Goal: Task Accomplishment & Management: Complete application form

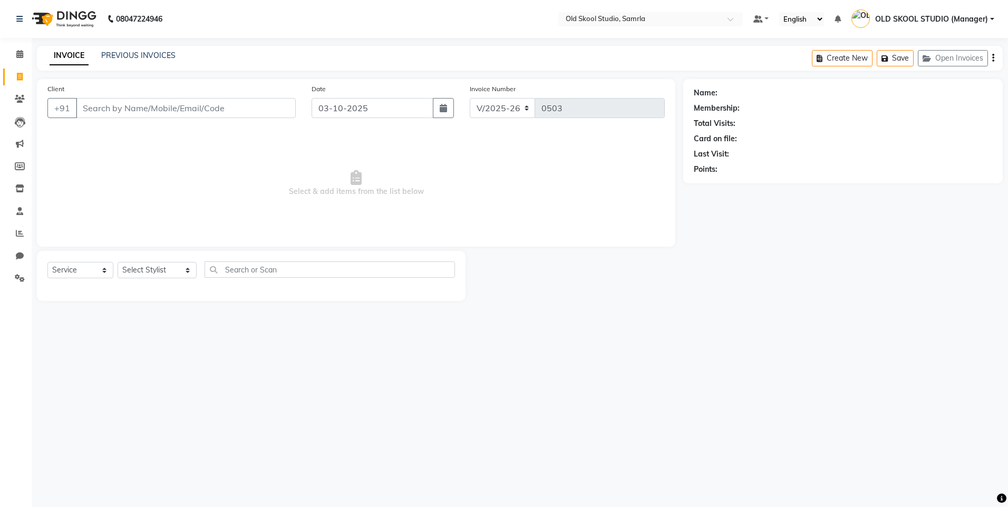
select select "8041"
select select "service"
click at [89, 110] on input "Client" at bounding box center [186, 108] width 220 height 20
type input "97800042293"
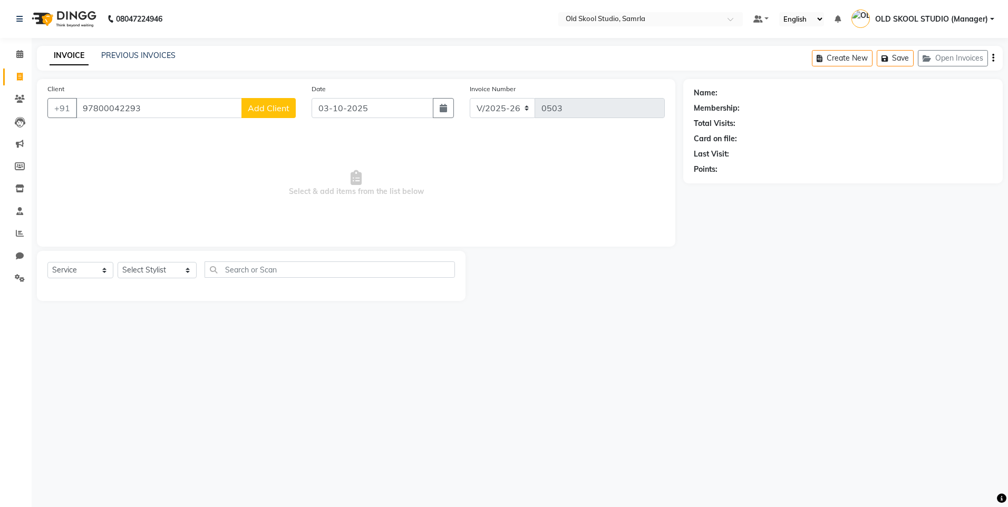
click at [276, 111] on span "Add Client" at bounding box center [269, 108] width 42 height 11
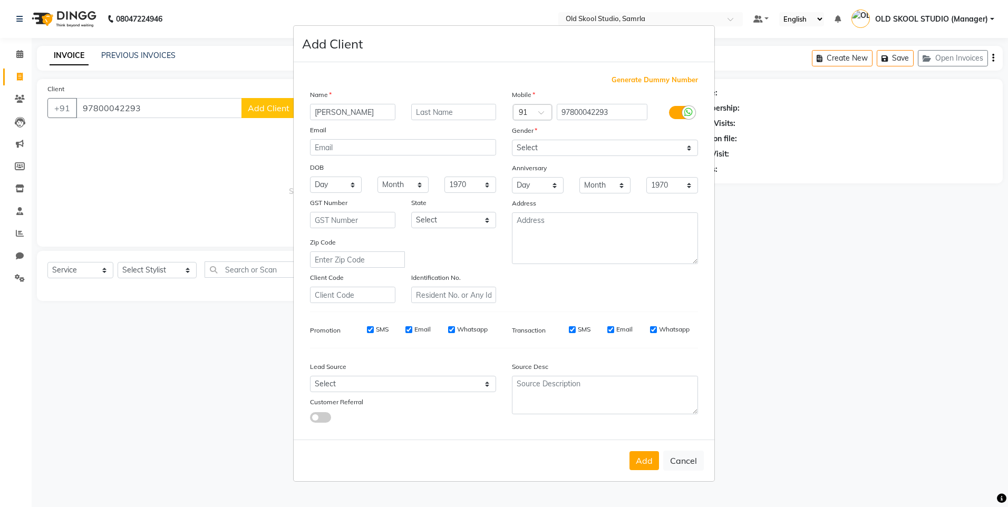
type input "[PERSON_NAME]"
click at [684, 149] on select "Select [DEMOGRAPHIC_DATA] [DEMOGRAPHIC_DATA] Other Prefer Not To Say" at bounding box center [605, 148] width 186 height 16
select select "[DEMOGRAPHIC_DATA]"
click at [512, 140] on select "Select [DEMOGRAPHIC_DATA] [DEMOGRAPHIC_DATA] Other Prefer Not To Say" at bounding box center [605, 148] width 186 height 16
click at [641, 459] on button "Add" at bounding box center [645, 460] width 30 height 19
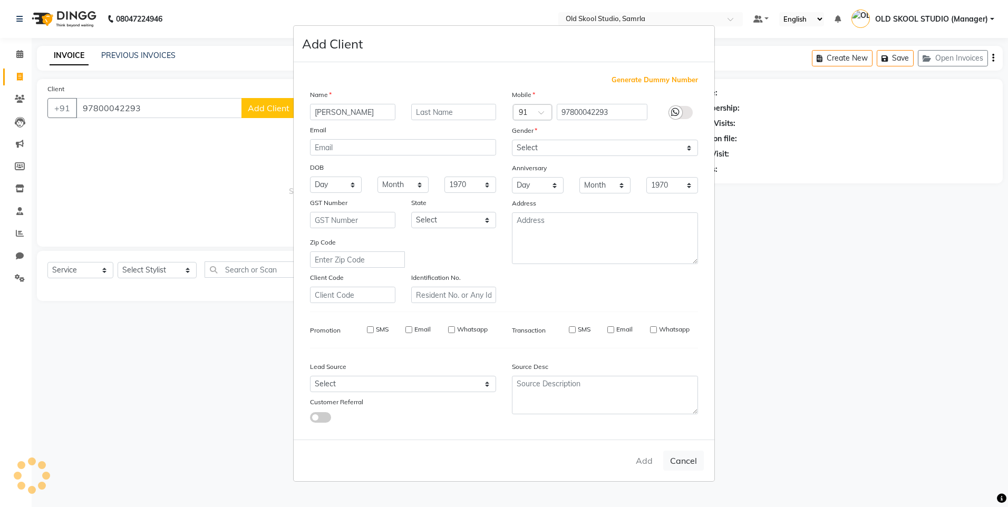
select select
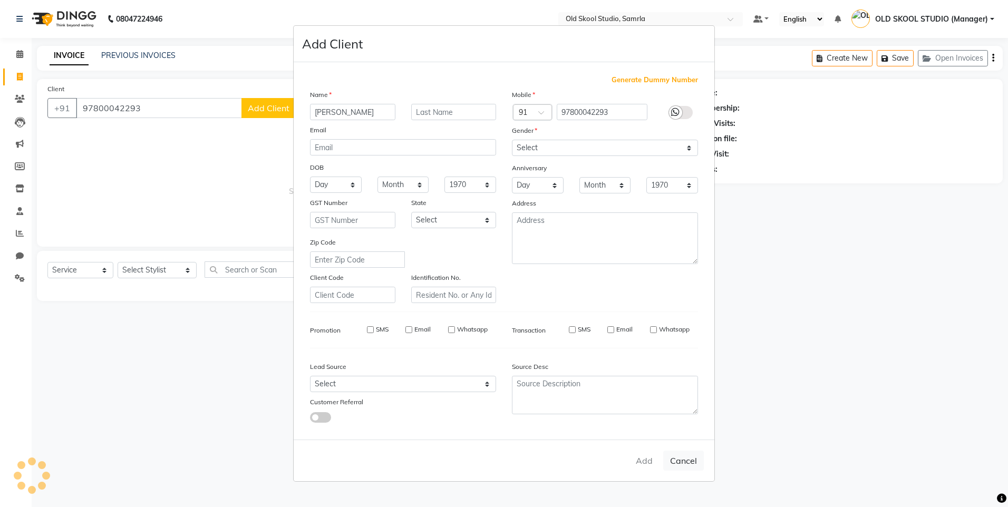
select select
checkbox input "false"
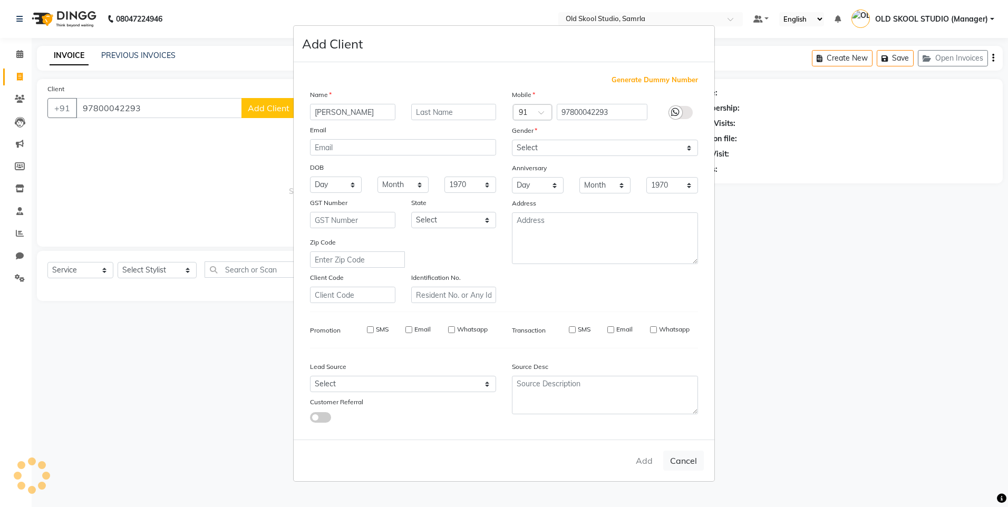
checkbox input "false"
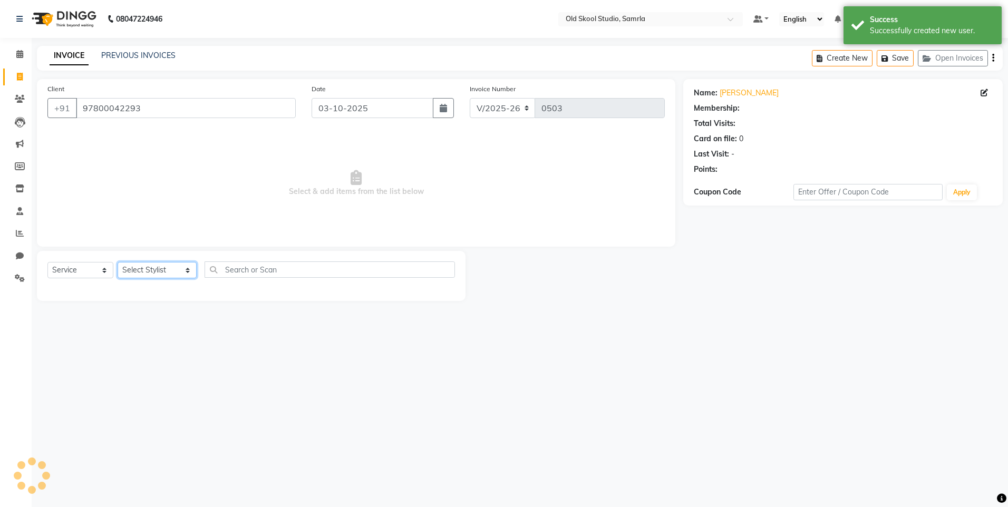
click at [176, 272] on select "Select Stylist [PERSON_NAME] gagandeepkaur [PERSON_NAME] OLD SKOOL STUDIO (Mana…" at bounding box center [157, 270] width 79 height 16
select select "1: Object"
select select "89685"
click at [118, 262] on select "Select Stylist [PERSON_NAME] gagandeepkaur [PERSON_NAME] OLD SKOOL STUDIO (Mana…" at bounding box center [157, 270] width 79 height 16
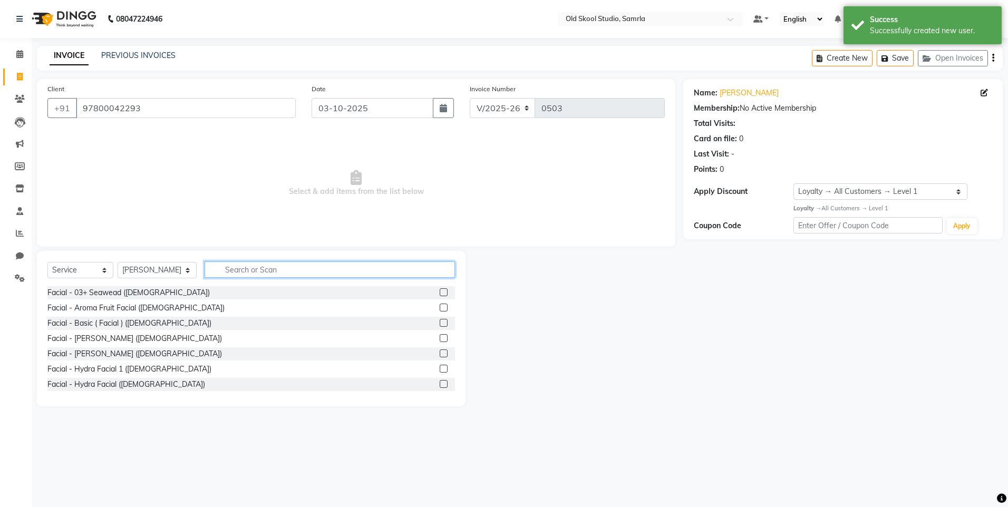
click at [265, 269] on input "text" at bounding box center [330, 270] width 250 height 16
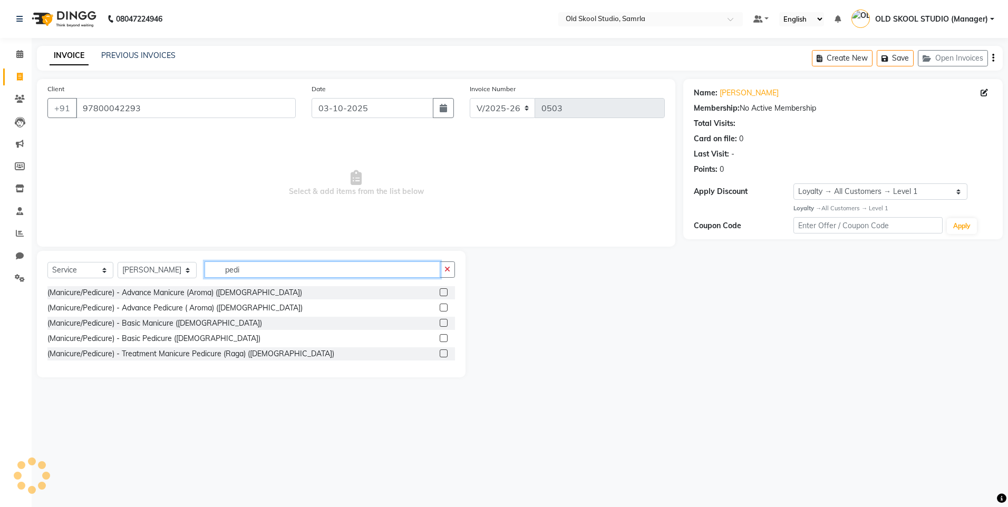
type input "pedi"
click at [443, 340] on label at bounding box center [444, 338] width 8 height 8
click at [443, 340] on input "checkbox" at bounding box center [443, 338] width 7 height 7
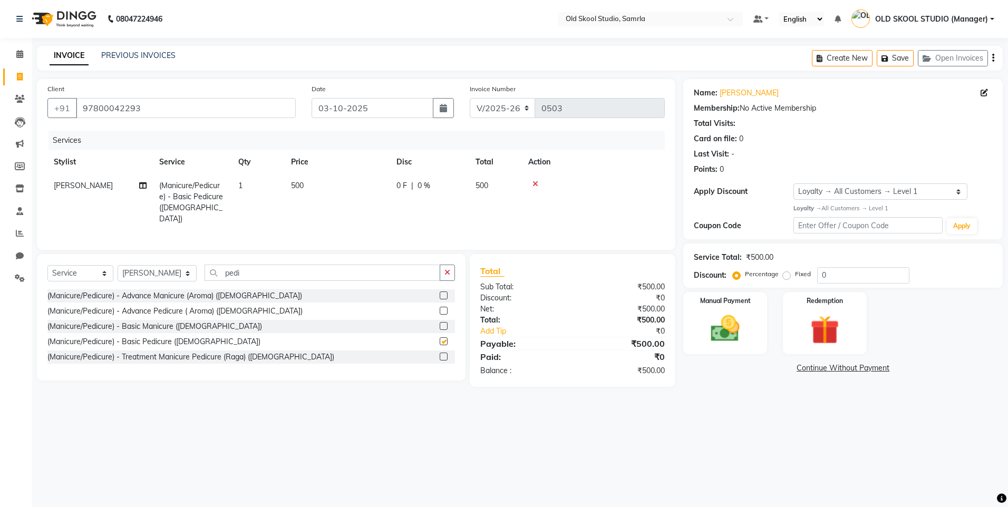
checkbox input "false"
click at [305, 181] on td "500" at bounding box center [337, 202] width 105 height 57
select select "89685"
click at [305, 181] on input "1" at bounding box center [308, 188] width 40 height 16
click at [303, 185] on span "500" at bounding box center [297, 185] width 13 height 9
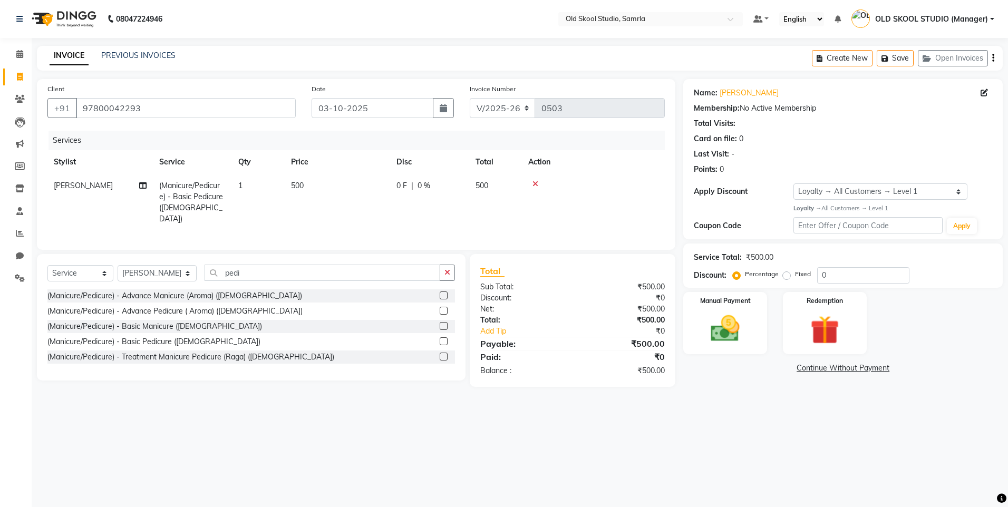
select select "89685"
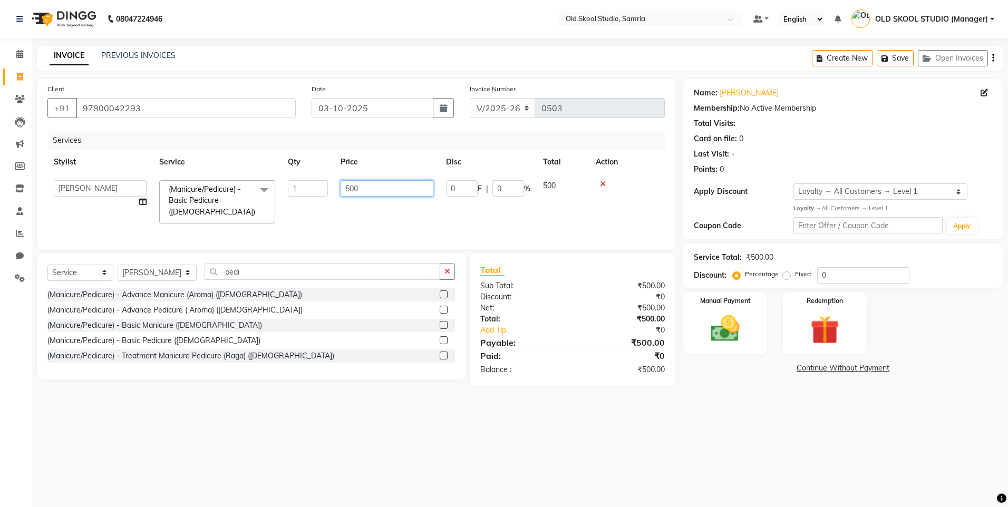
click at [351, 188] on input "500" at bounding box center [387, 188] width 93 height 16
type input "800"
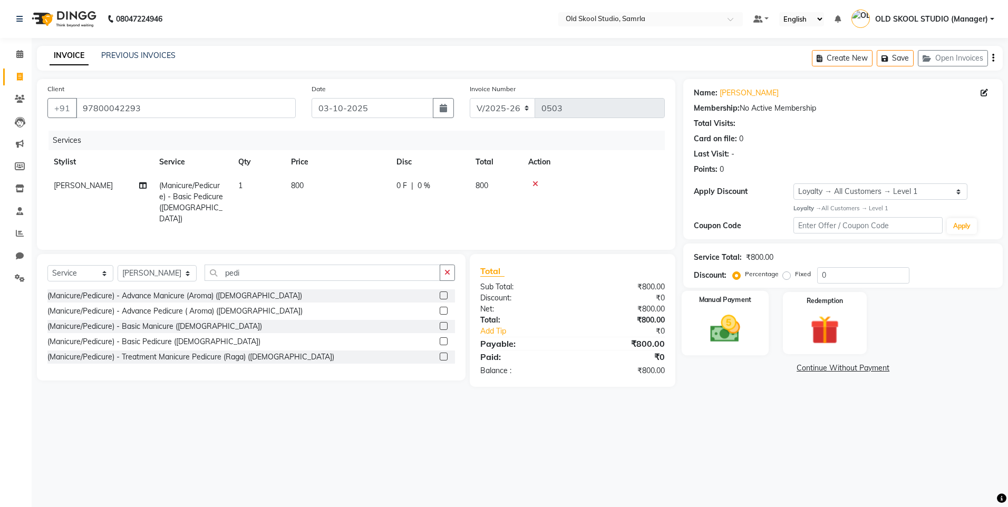
click at [735, 329] on img at bounding box center [725, 329] width 49 height 35
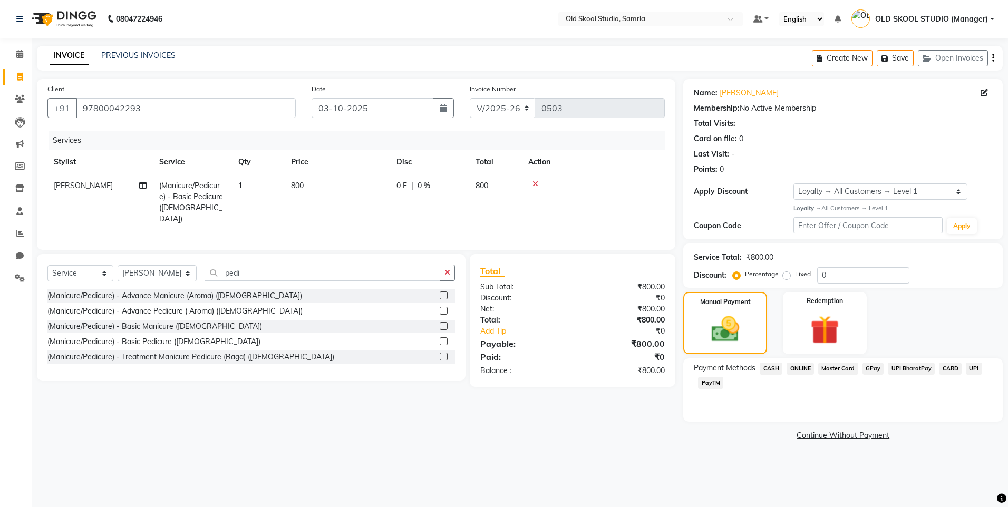
click at [799, 366] on span "ONLINE" at bounding box center [800, 369] width 27 height 12
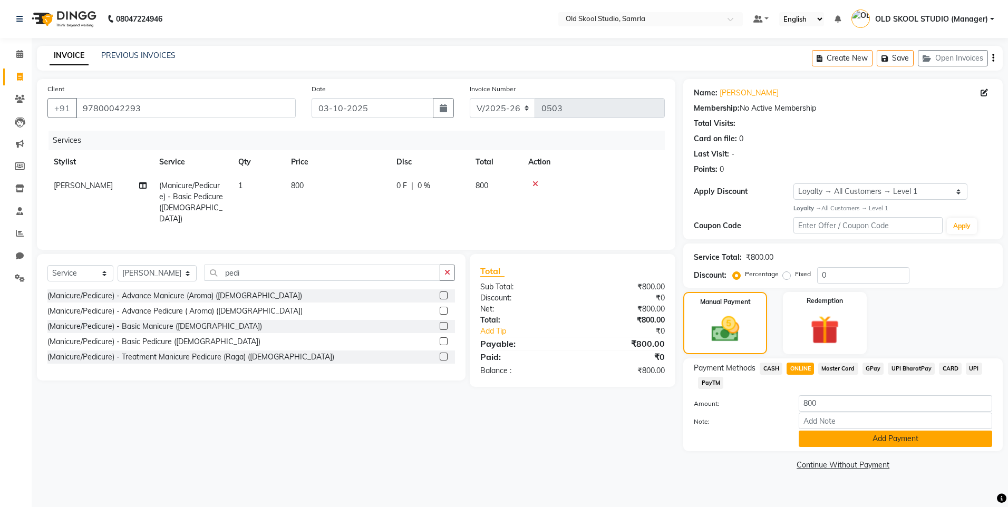
click at [872, 438] on button "Add Payment" at bounding box center [896, 439] width 194 height 16
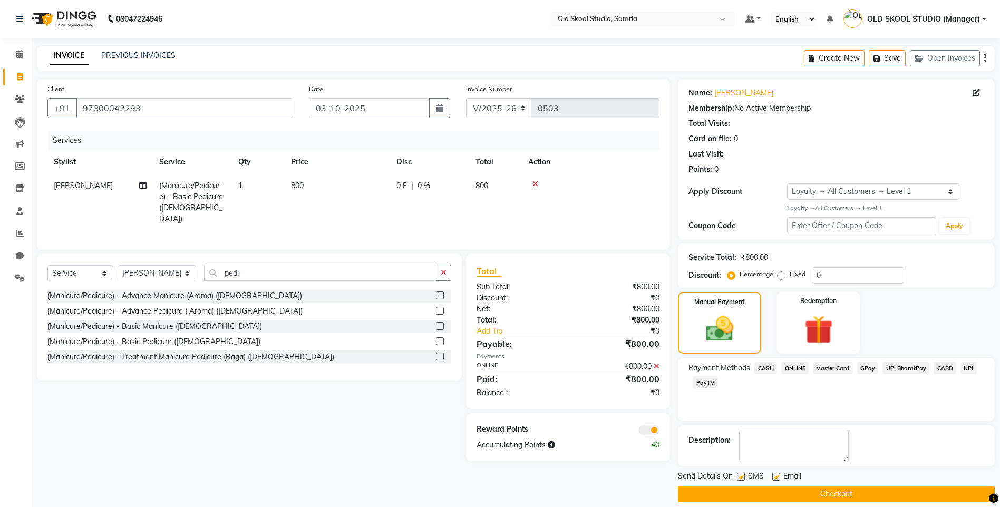
click at [850, 497] on button "Checkout" at bounding box center [836, 494] width 317 height 16
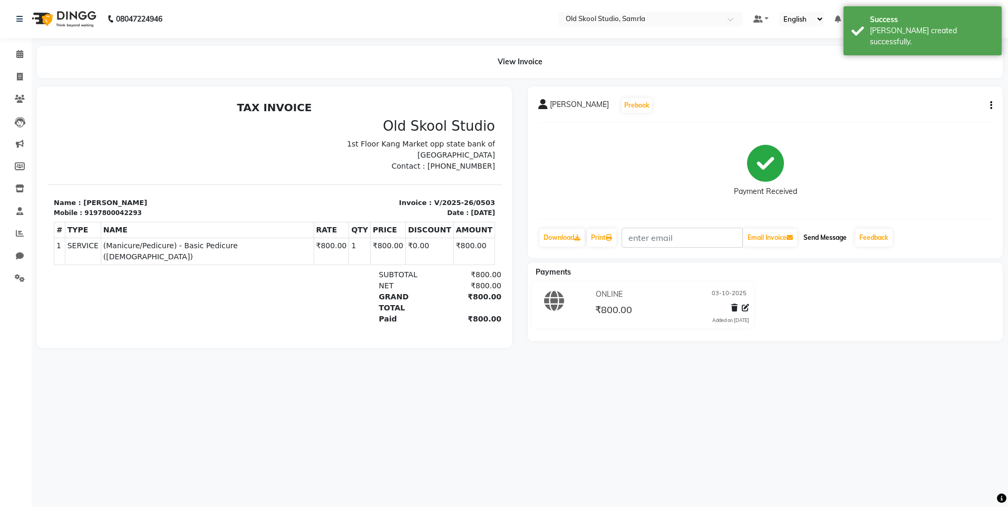
click at [831, 241] on button "Send Message" at bounding box center [825, 238] width 52 height 18
click at [883, 234] on link "Feedback" at bounding box center [873, 238] width 37 height 18
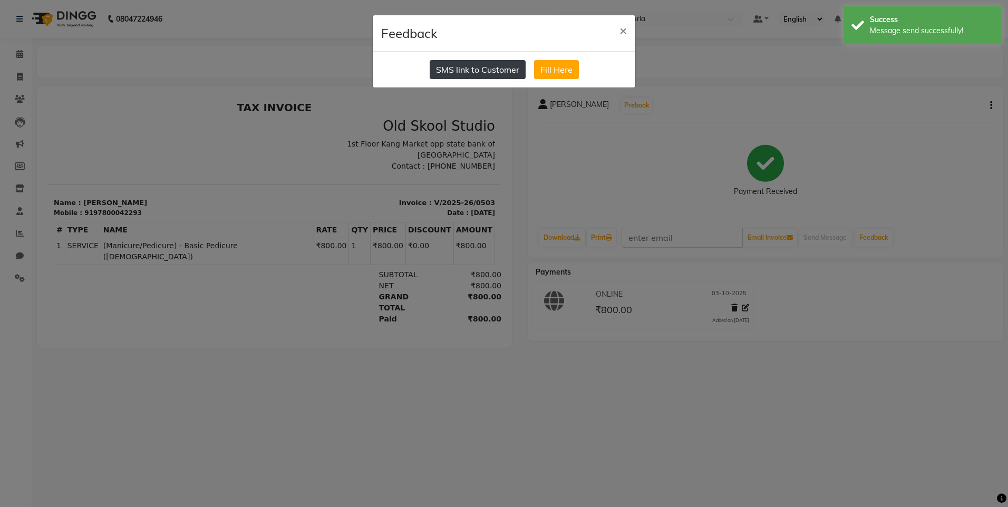
click at [502, 66] on button "SMS link to Customer" at bounding box center [478, 69] width 96 height 19
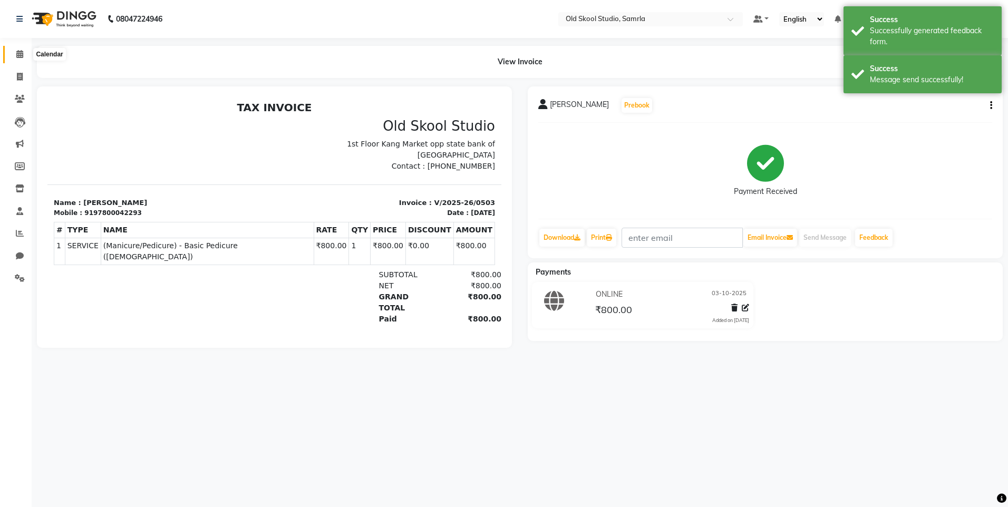
click at [18, 57] on icon at bounding box center [19, 54] width 7 height 8
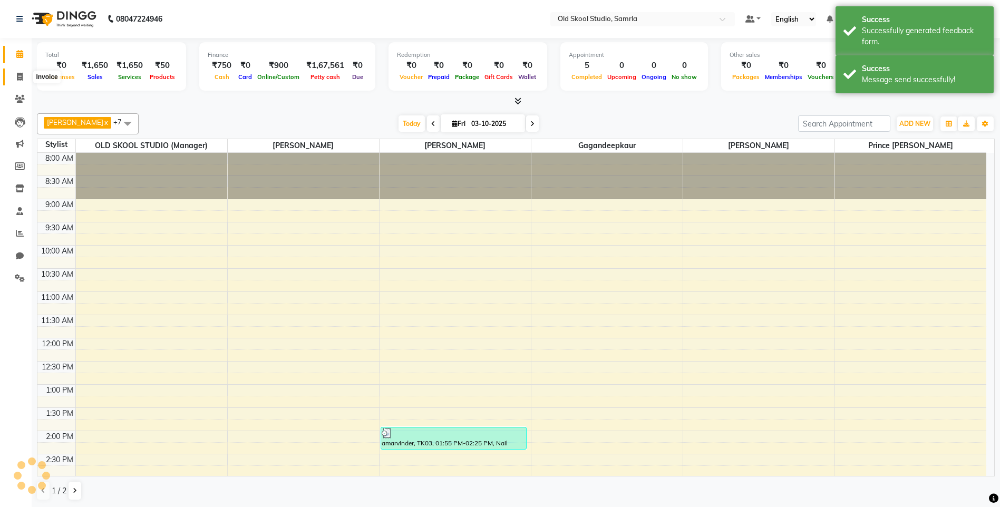
click at [25, 78] on span at bounding box center [20, 77] width 18 height 12
select select "service"
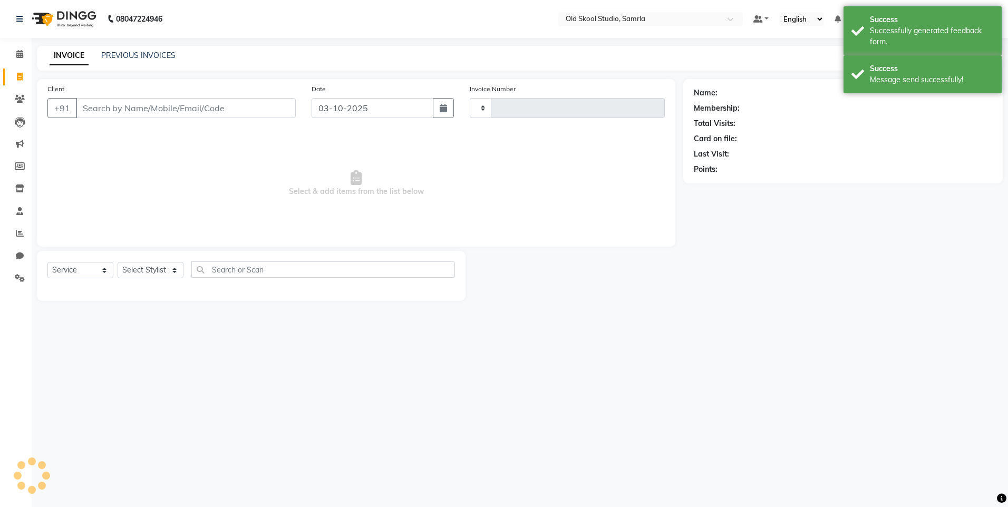
type input "0504"
select select "8041"
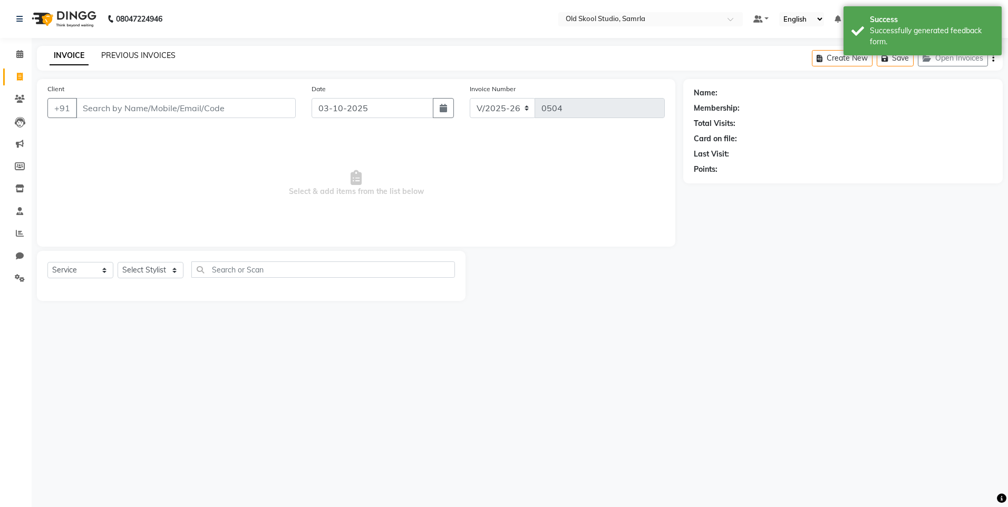
click at [157, 53] on link "PREVIOUS INVOICES" at bounding box center [138, 55] width 74 height 9
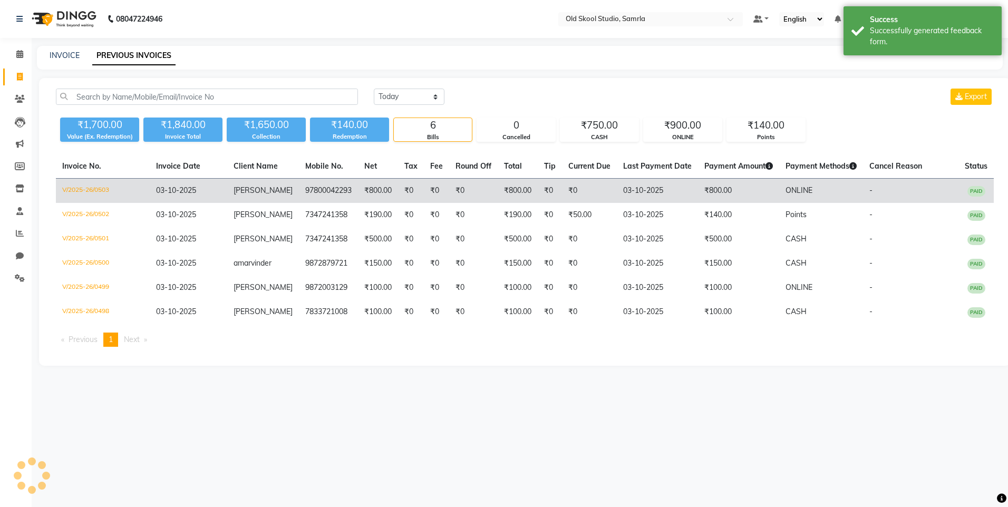
click at [308, 187] on td "97800042293" at bounding box center [328, 191] width 59 height 25
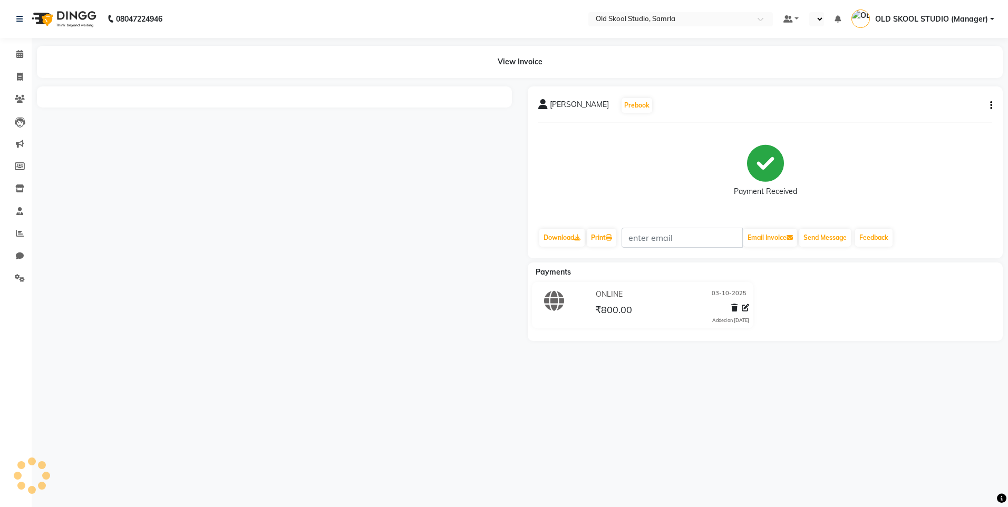
select select "en"
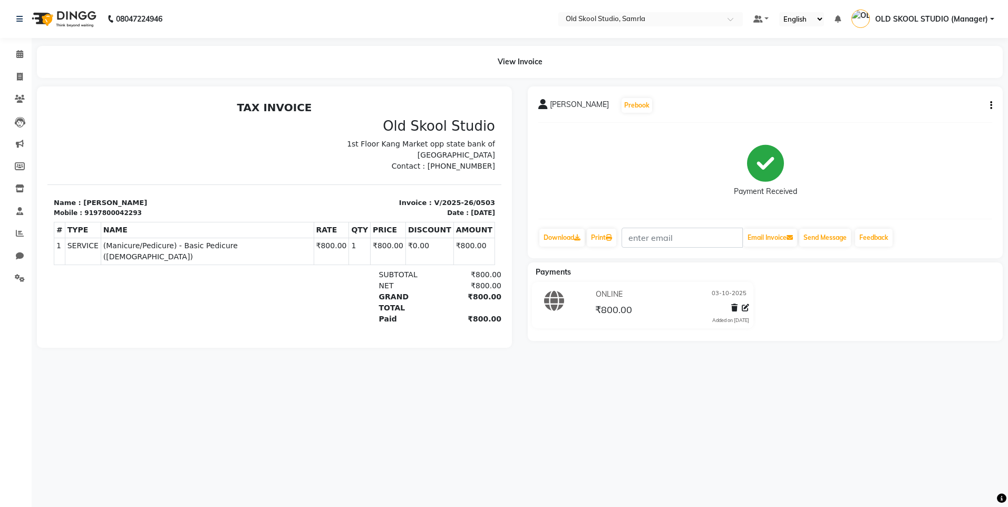
drag, startPoint x: 441, startPoint y: 165, endPoint x: 489, endPoint y: 165, distance: 48.0
click at [489, 165] on html "TAX INVOICE Old Skool Studio 1st Floor Kang Market opp state bank of India Chd …" at bounding box center [274, 231] width 454 height 268
copy p "7860000795"
click at [207, 312] on div "TAX INVOICE Old Skool Studio 1st Floor Kang Market opp state bank of India Chd …" at bounding box center [274, 230] width 454 height 259
click at [23, 76] on icon at bounding box center [20, 77] width 6 height 8
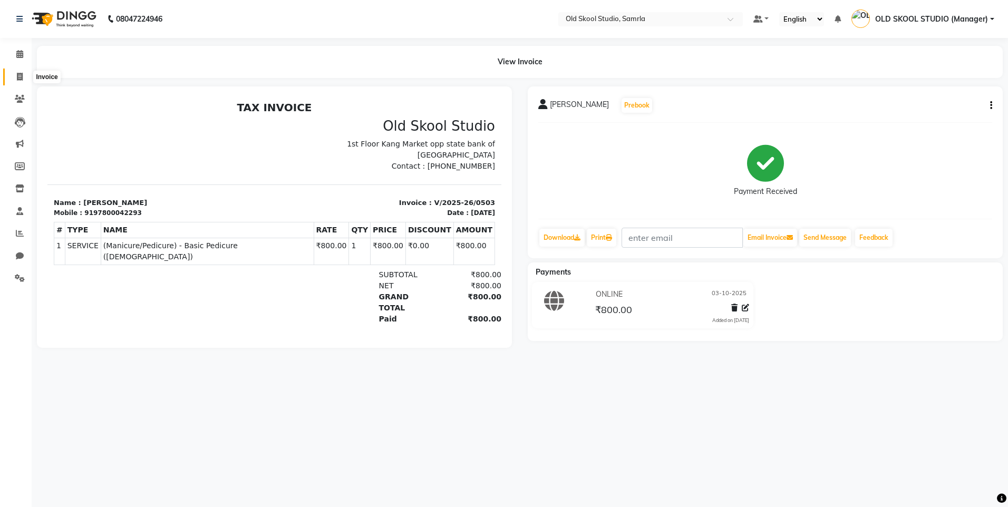
select select "service"
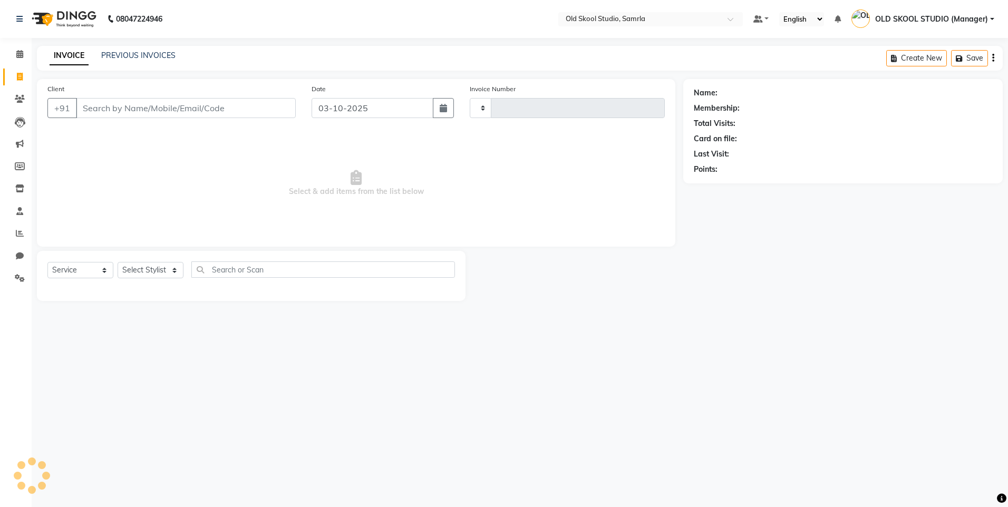
type input "0504"
select select "8041"
click at [123, 48] on div "INVOICE PREVIOUS INVOICES Create New Save Open Invoices" at bounding box center [520, 58] width 966 height 25
click at [153, 52] on link "PREVIOUS INVOICES" at bounding box center [138, 55] width 74 height 9
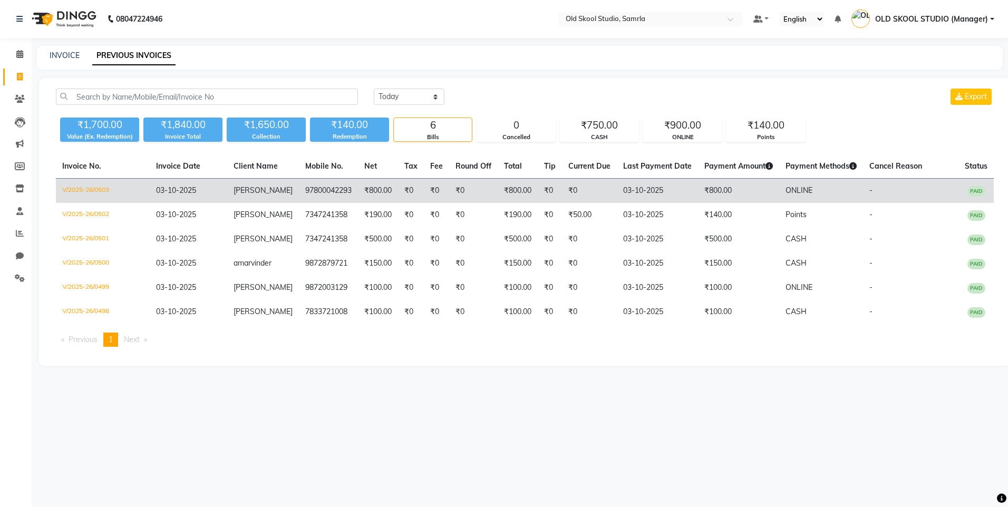
click at [407, 191] on td "₹0" at bounding box center [411, 191] width 26 height 25
